Goal: Task Accomplishment & Management: Manage account settings

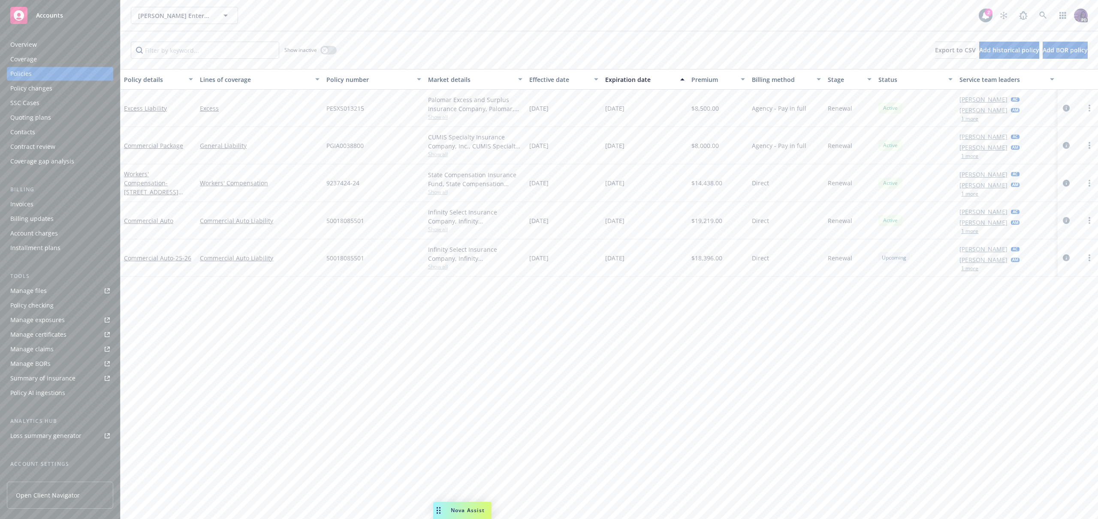
click at [334, 14] on div "[PERSON_NAME] Enterprises [PERSON_NAME] Enterprises" at bounding box center [555, 15] width 848 height 17
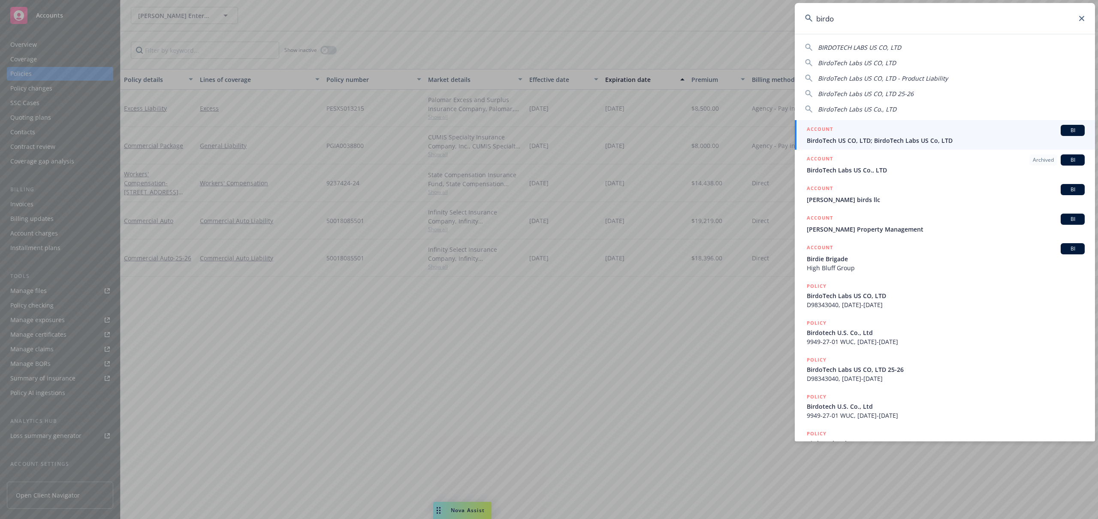
type input "birdo"
click at [886, 142] on span "BirdoTech US CO, LTD; BirdoTech Labs US Co, LTD" at bounding box center [946, 140] width 278 height 9
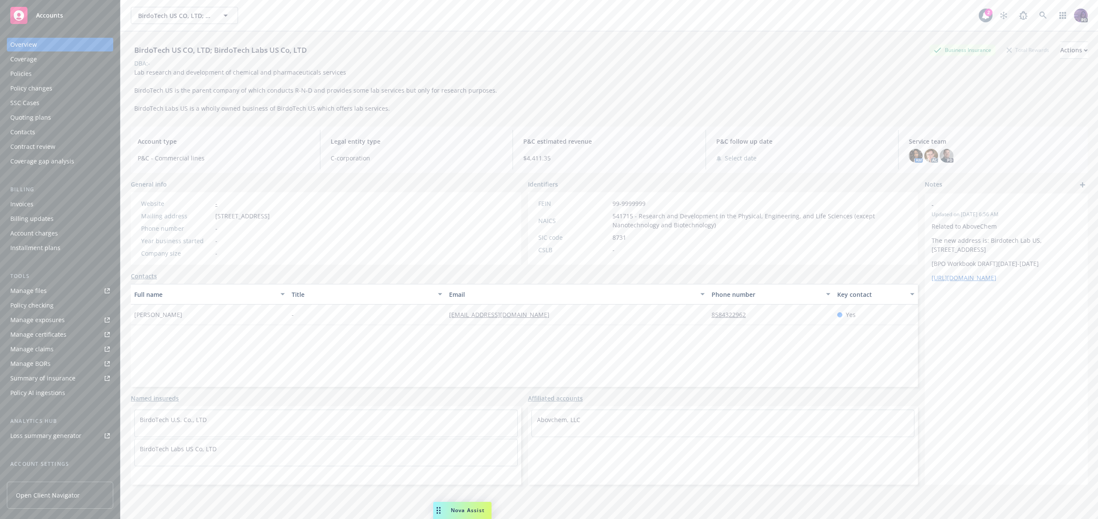
click at [67, 73] on div "Policies" at bounding box center [59, 74] width 99 height 14
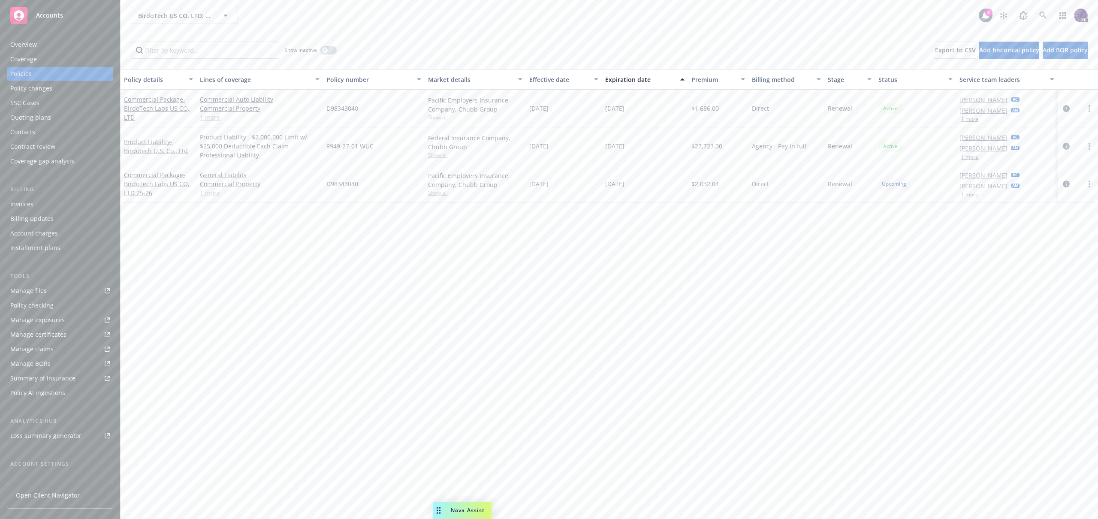
click at [383, 31] on div "Show inactive Export to CSV Add historical policy Add BOR policy" at bounding box center [608, 50] width 977 height 38
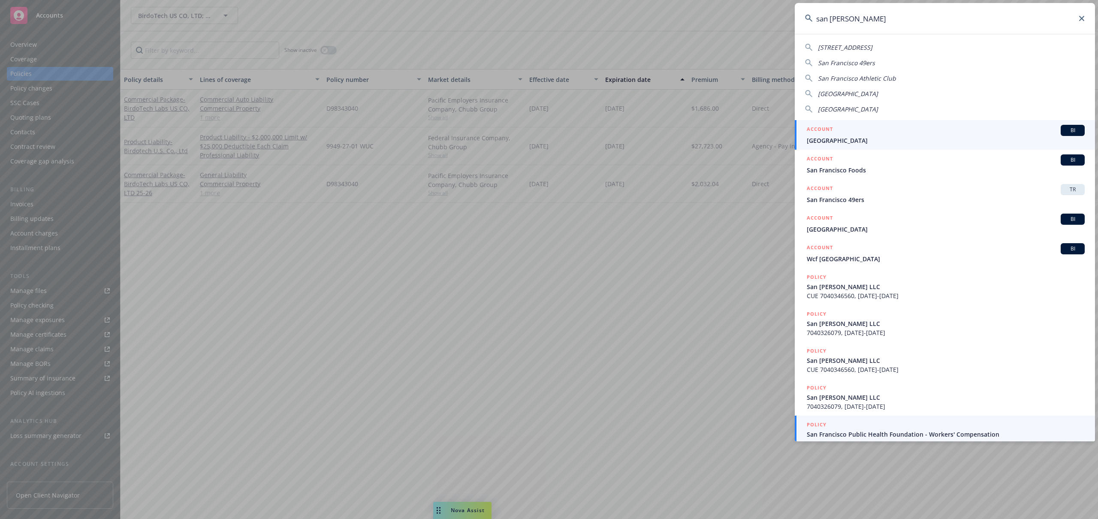
type input "san [PERSON_NAME]"
click at [886, 428] on div "POLICY" at bounding box center [946, 424] width 278 height 9
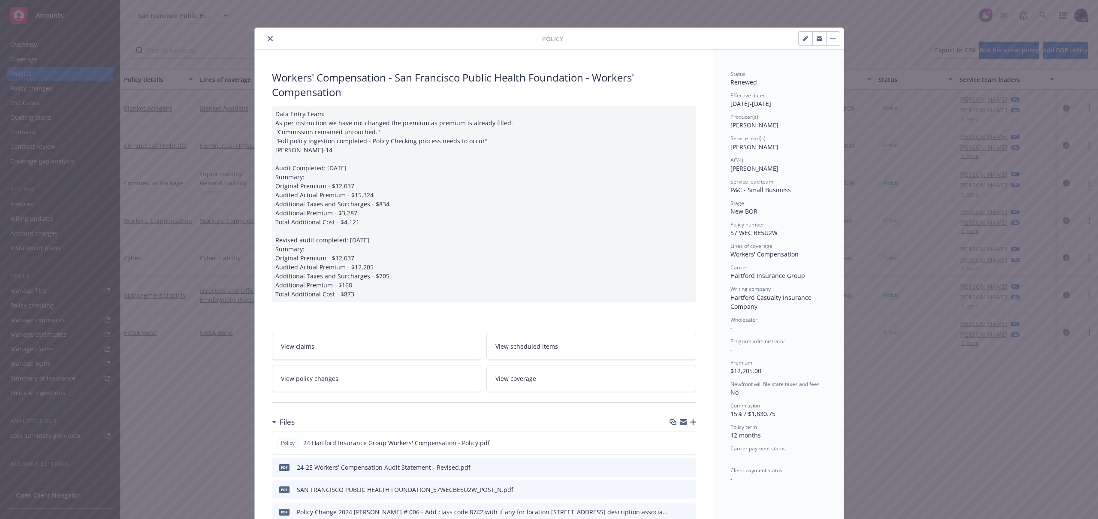
click at [265, 42] on button "close" at bounding box center [270, 38] width 10 height 10
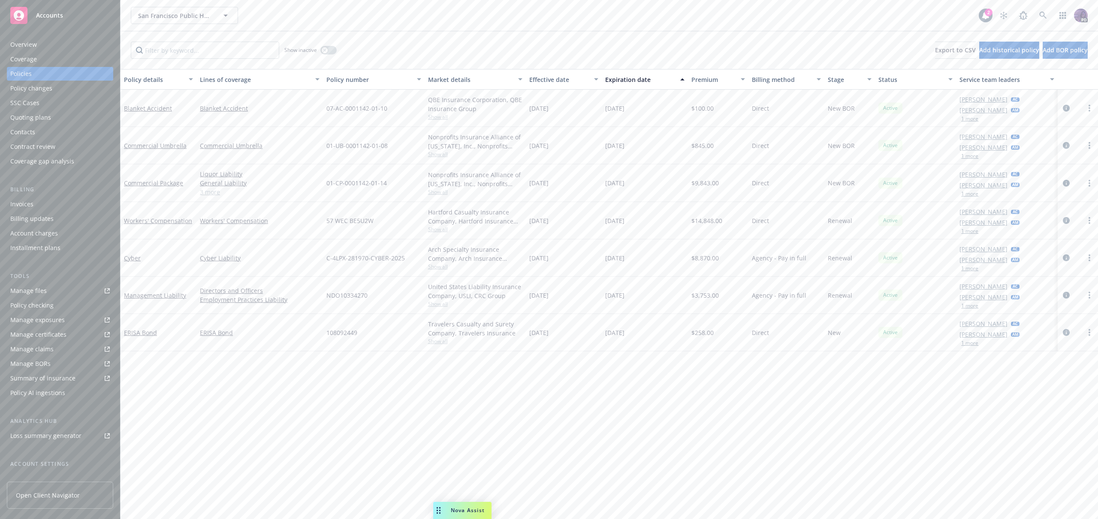
click at [51, 129] on div "Contacts" at bounding box center [59, 132] width 99 height 14
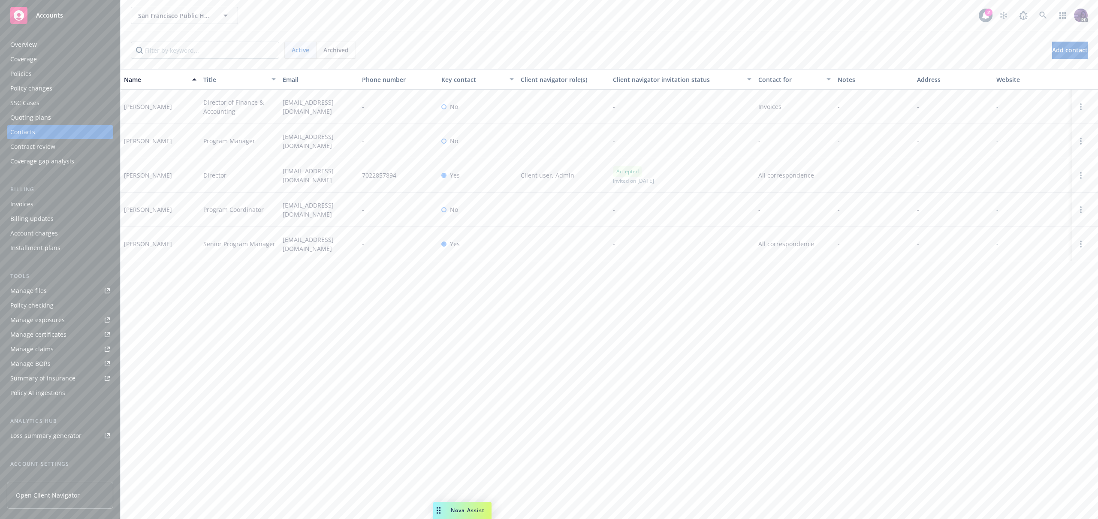
scroll to position [69, 0]
click at [39, 465] on div "Client access" at bounding box center [28, 468] width 37 height 14
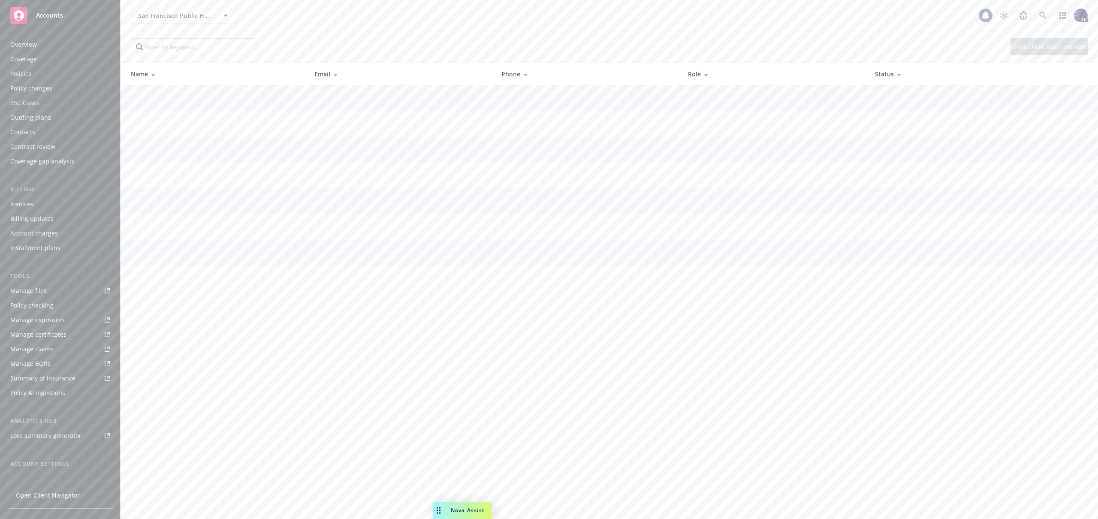
scroll to position [69, 0]
